Goal: Information Seeking & Learning: Learn about a topic

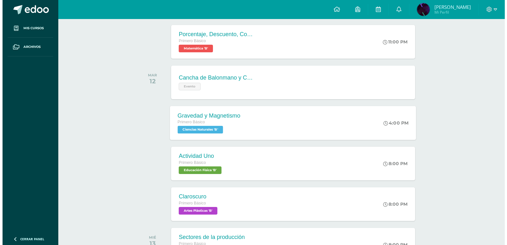
scroll to position [285, 0]
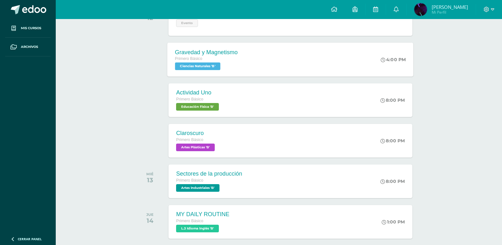
click at [232, 64] on div "Primero Básico Ciencias Naturales 'B'" at bounding box center [206, 62] width 63 height 15
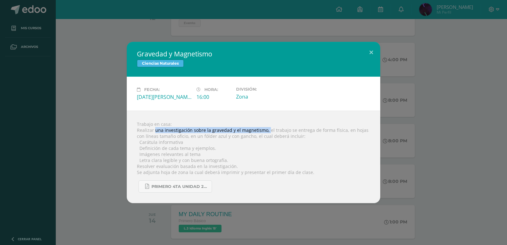
drag, startPoint x: 154, startPoint y: 130, endPoint x: 265, endPoint y: 128, distance: 111.3
click at [265, 128] on div "Trabajo en casa: Realizar una investigación sobre la gravedad y el magnetismo, …" at bounding box center [254, 157] width 254 height 93
copy div "una investigación sobre la gravedad y el magnetismo,"
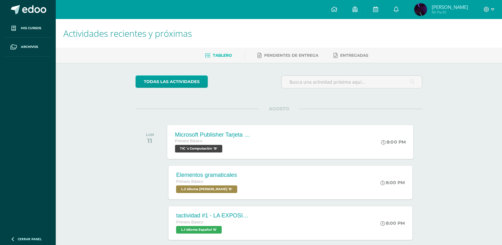
scroll to position [63, 0]
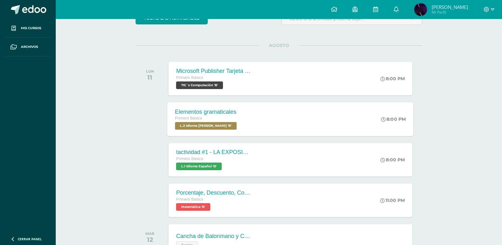
click at [262, 115] on div "Elementos gramaticales Primero Básico L.2 Idioma [PERSON_NAME] 'B' 8:00 PM Elem…" at bounding box center [291, 119] width 246 height 34
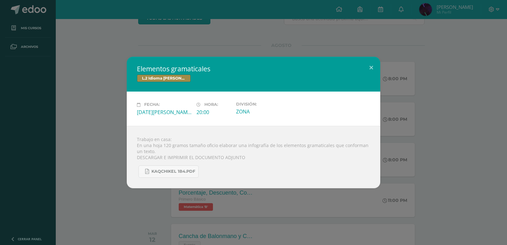
click at [119, 163] on div "Elementos gramaticales L.2 Idioma [PERSON_NAME] Fecha: [DATE][PERSON_NAME] Hora…" at bounding box center [254, 122] width 502 height 131
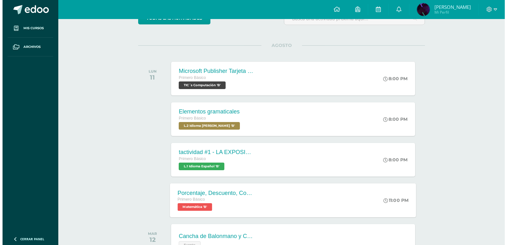
scroll to position [127, 0]
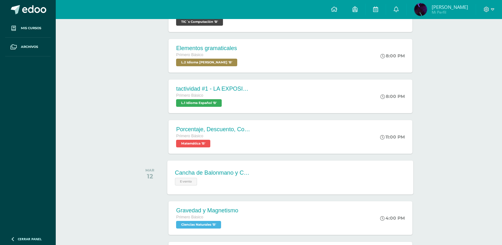
click at [213, 170] on div "Cancha de Balonmano y Contenido" at bounding box center [213, 173] width 77 height 7
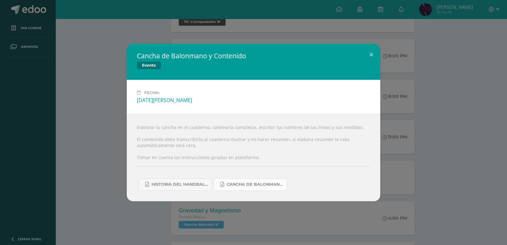
click at [235, 189] on link "Cancha de Balonmano.docx" at bounding box center [251, 184] width 74 height 12
click at [193, 189] on link "Historia del handball.docx" at bounding box center [176, 184] width 74 height 12
